Goal: Information Seeking & Learning: Learn about a topic

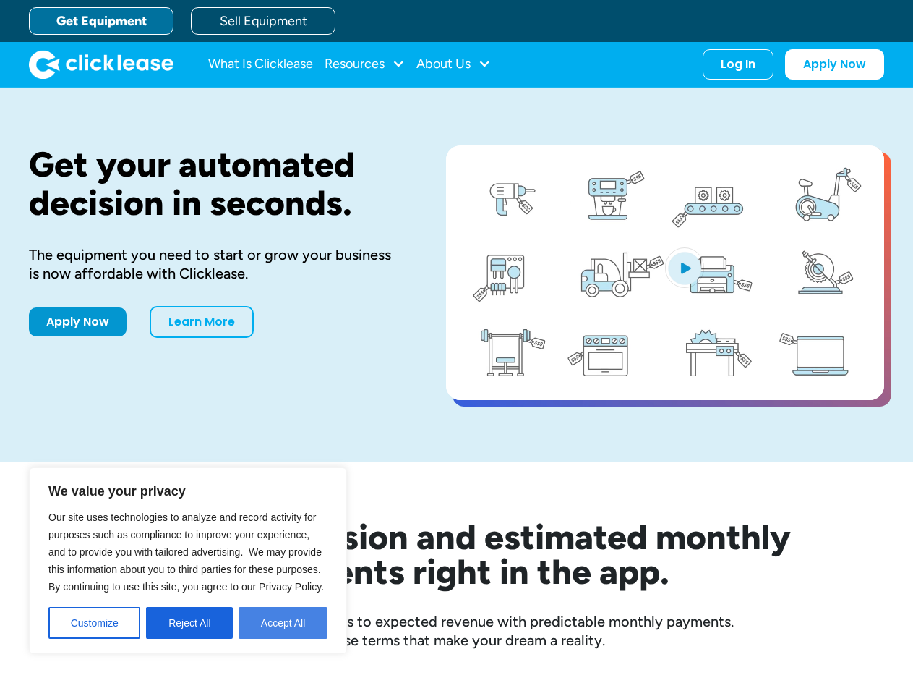
click at [285, 619] on button "Accept All" at bounding box center [283, 623] width 89 height 32
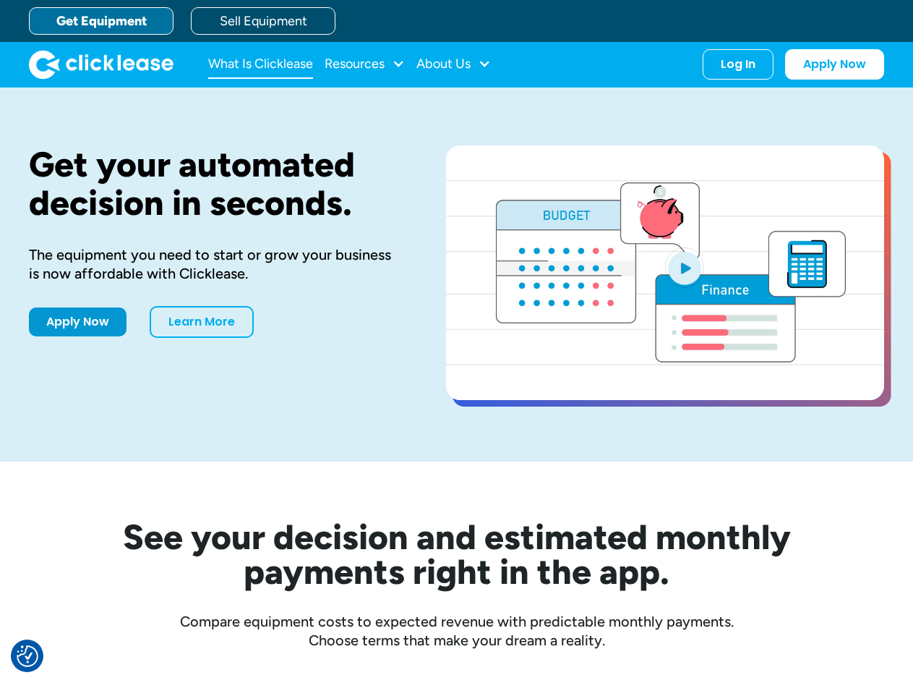
click at [303, 61] on link "What Is Clicklease" at bounding box center [260, 64] width 105 height 29
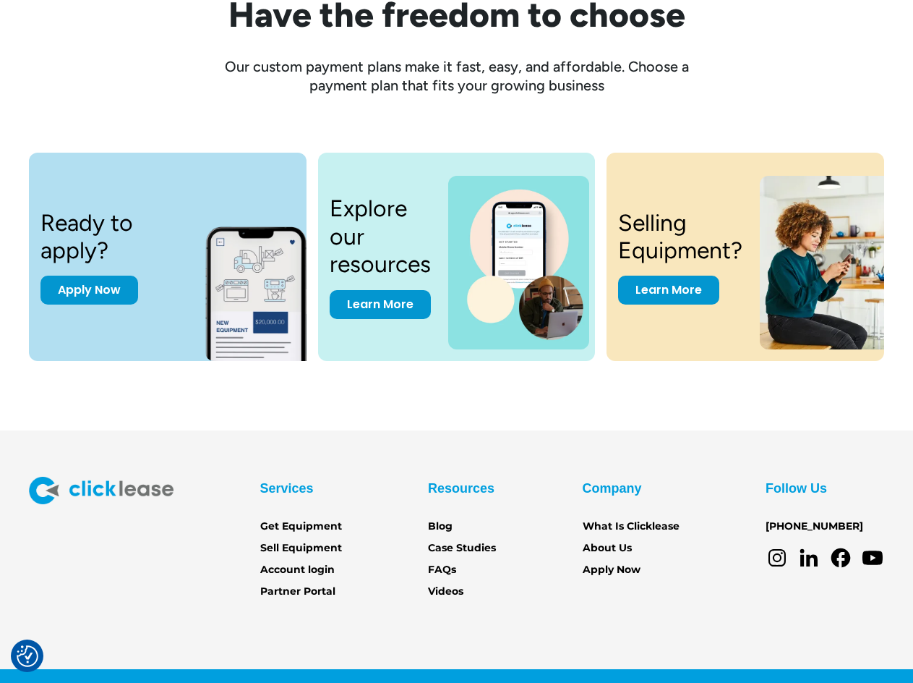
scroll to position [1849, 0]
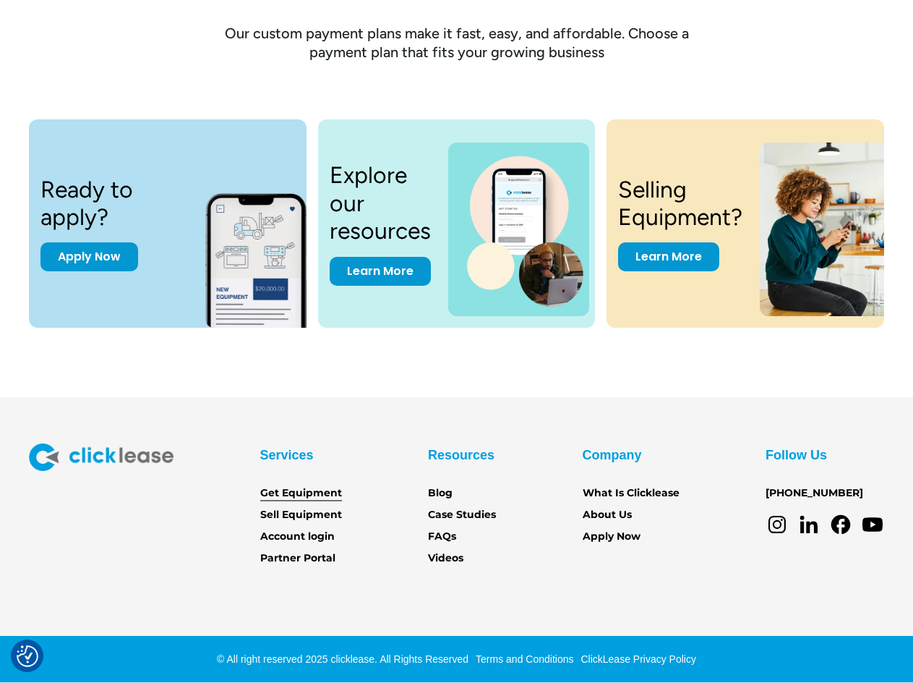
click at [328, 496] on link "Get Equipment" at bounding box center [301, 493] width 82 height 16
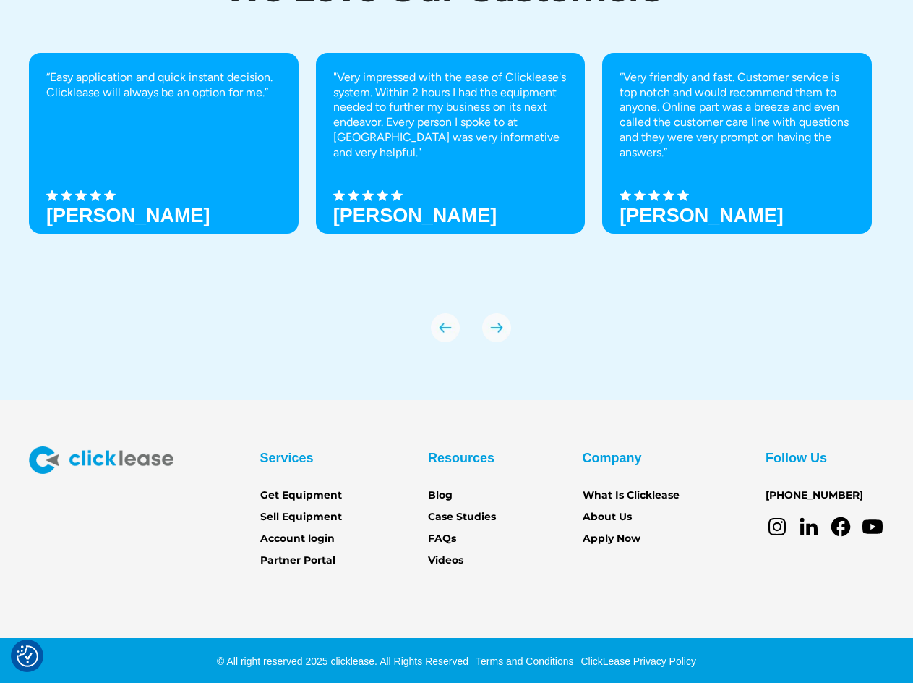
scroll to position [4856, 0]
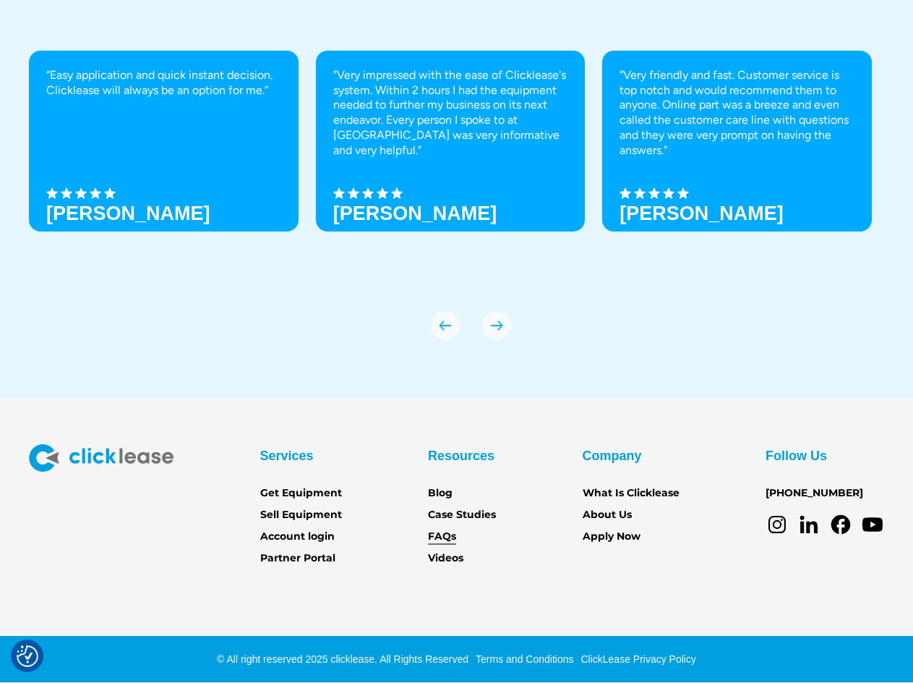
click at [451, 538] on link "FAQs" at bounding box center [442, 537] width 28 height 16
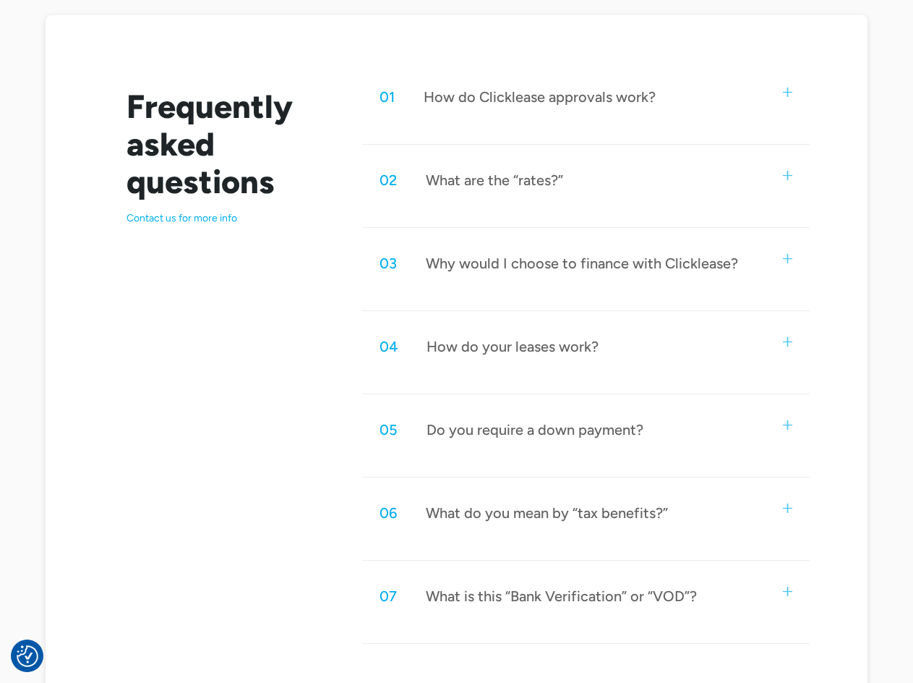
scroll to position [723, 0]
click at [777, 170] on div "02 What are the “rates?”" at bounding box center [586, 179] width 448 height 48
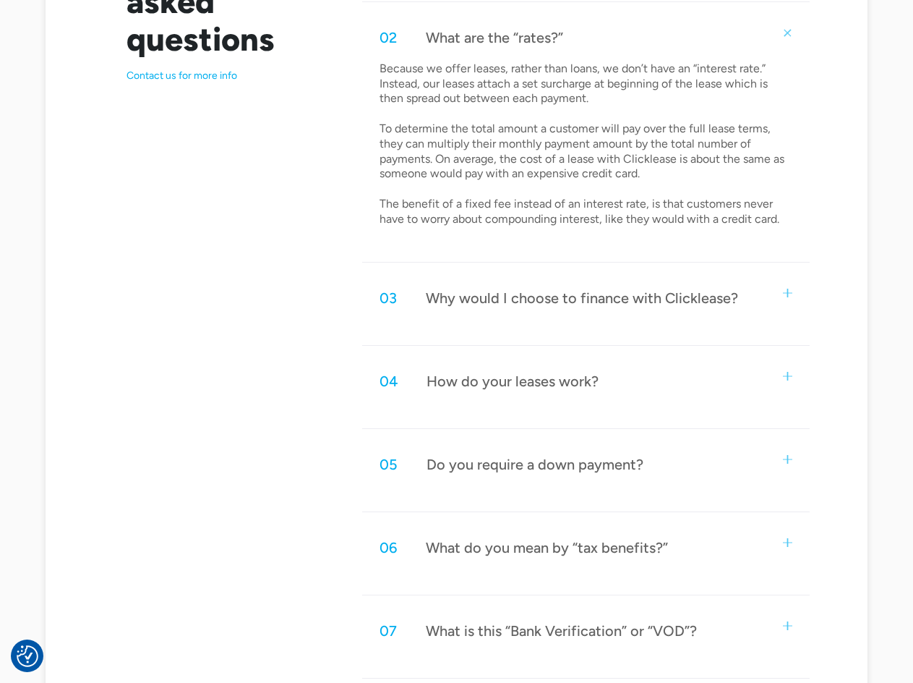
scroll to position [1012, 0]
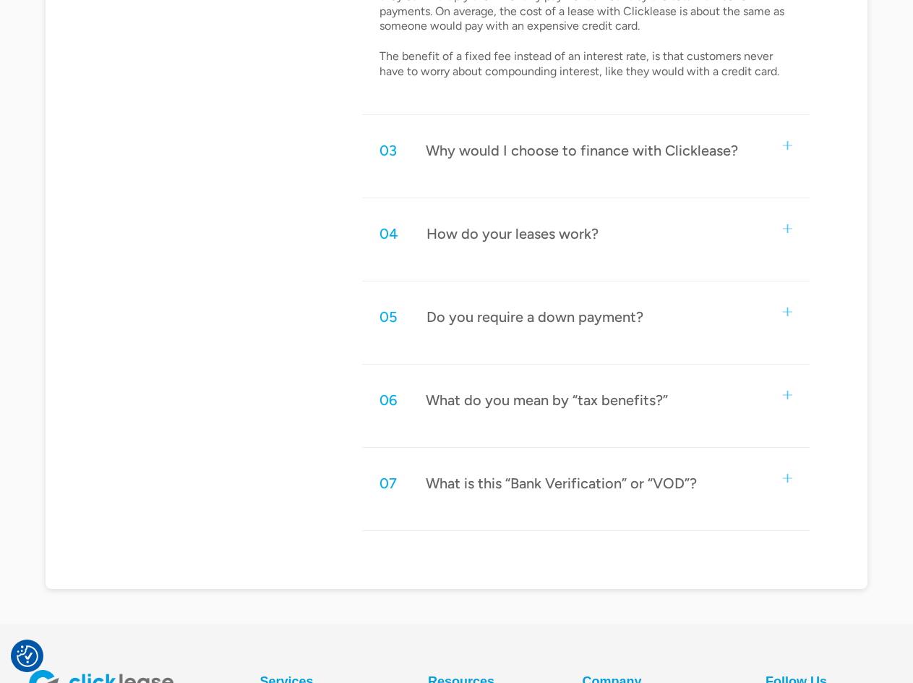
click at [591, 321] on div "Do you require a down payment?" at bounding box center [535, 316] width 217 height 19
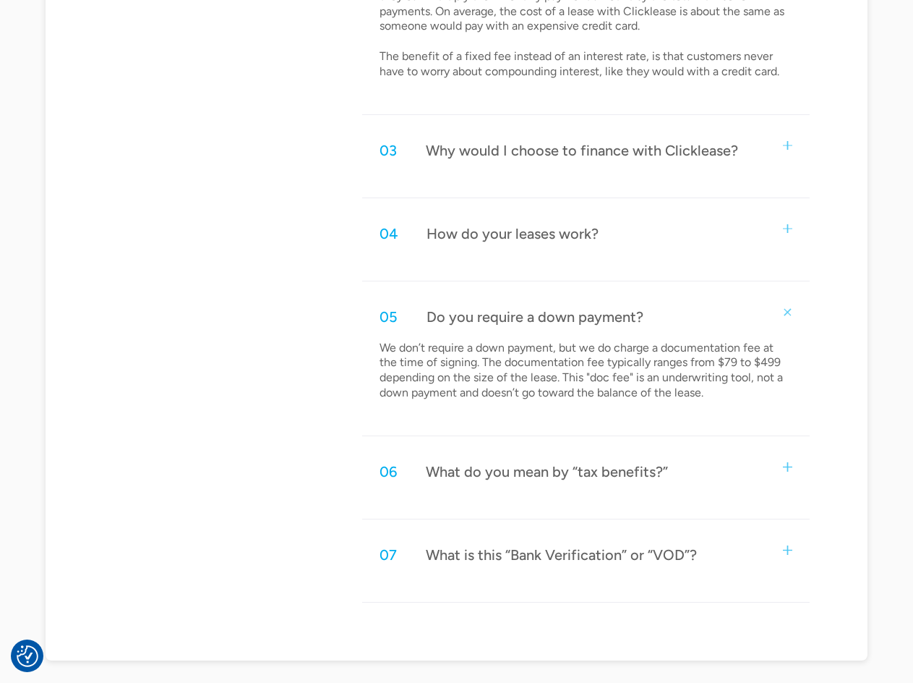
click at [528, 552] on div "What is this “Bank Verification” or “VOD”?" at bounding box center [561, 554] width 271 height 19
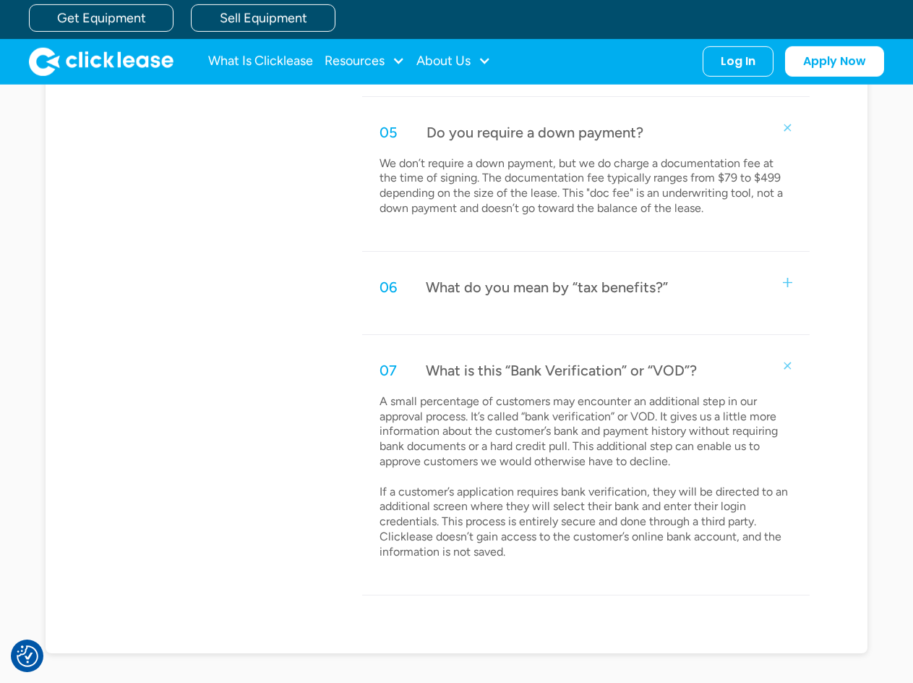
scroll to position [1085, 0]
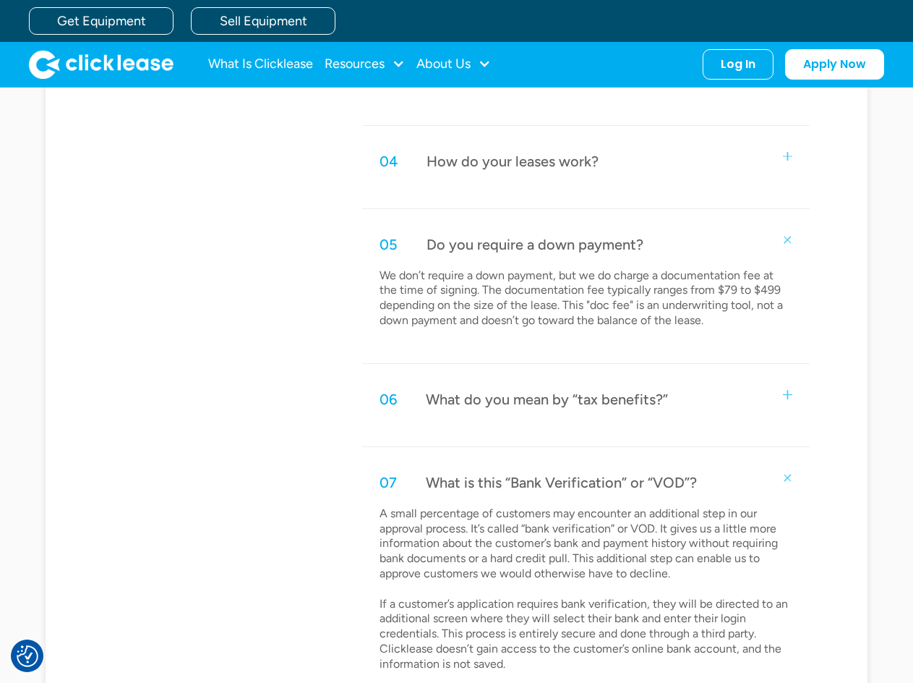
click at [571, 411] on div "06 What do you mean by “tax benefits?”" at bounding box center [586, 399] width 448 height 48
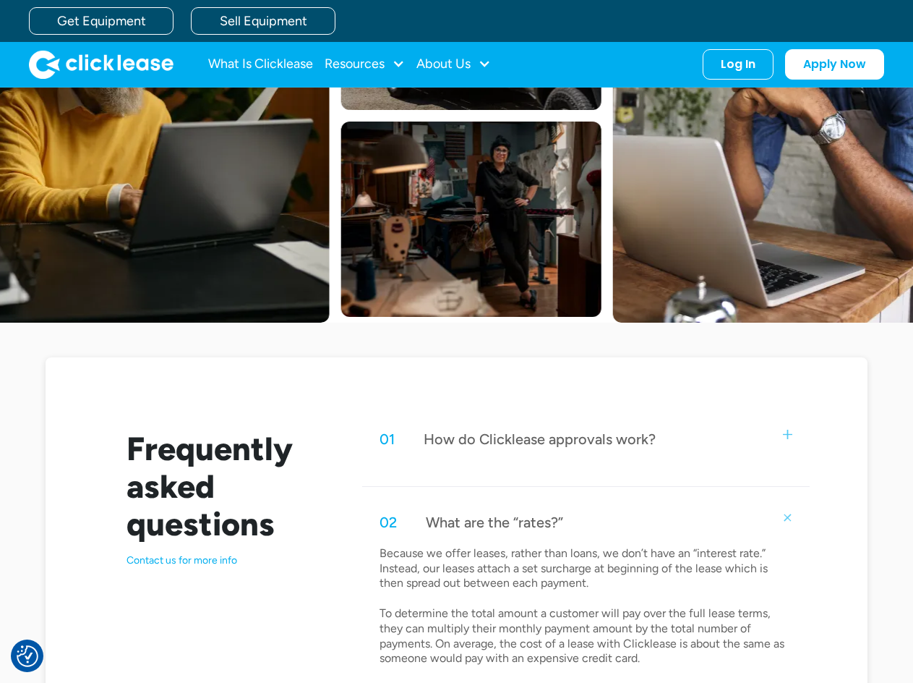
scroll to position [362, 0]
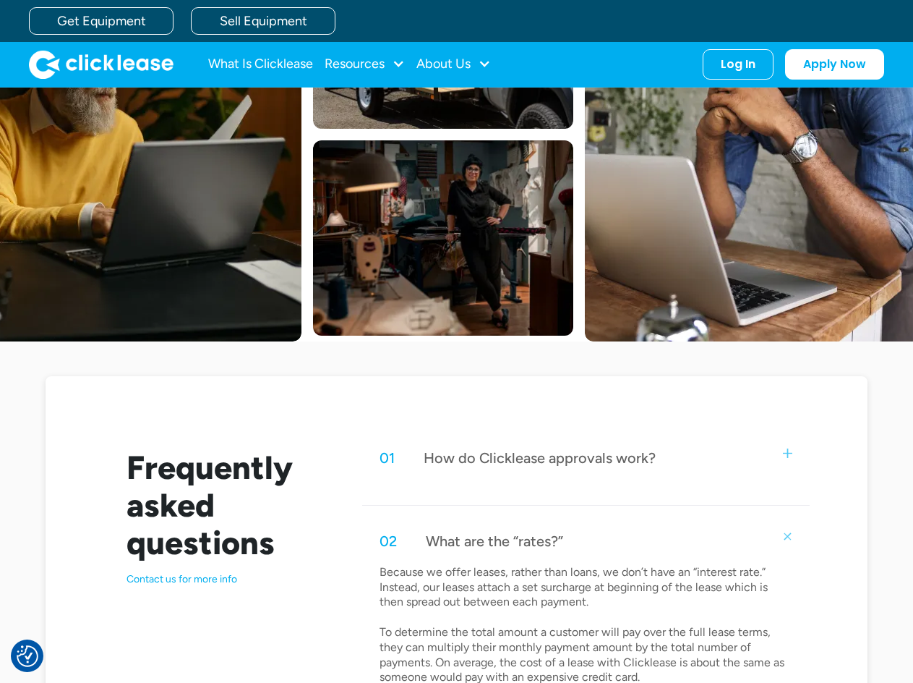
click at [570, 459] on div "How do Clicklease approvals work?" at bounding box center [540, 457] width 232 height 19
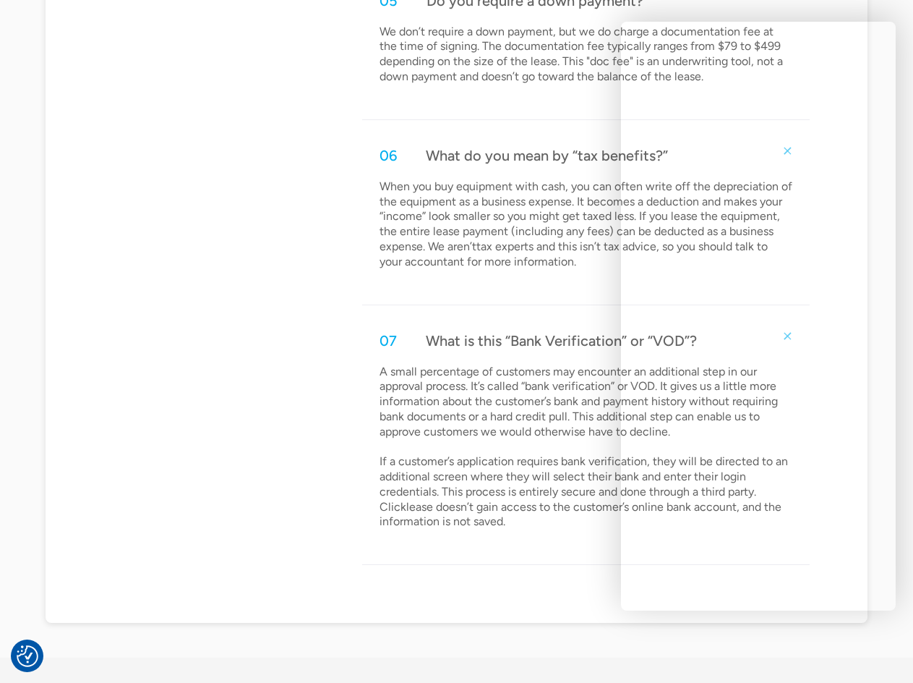
scroll to position [1518, 0]
